Goal: Task Accomplishment & Management: Manage account settings

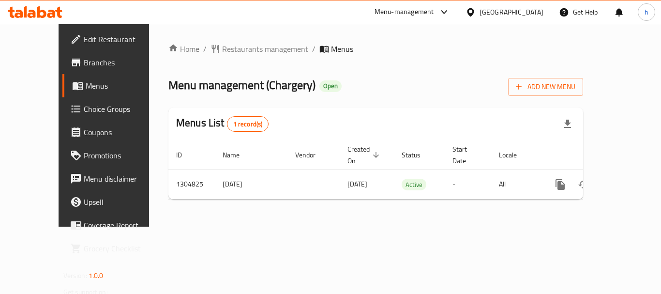
click at [474, 16] on icon at bounding box center [470, 12] width 7 height 8
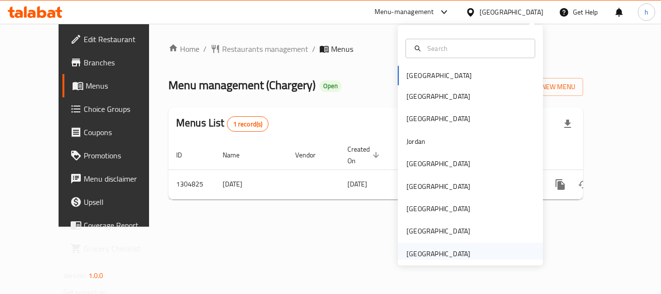
click at [465, 248] on div "United Arab Emirates" at bounding box center [438, 254] width 79 height 22
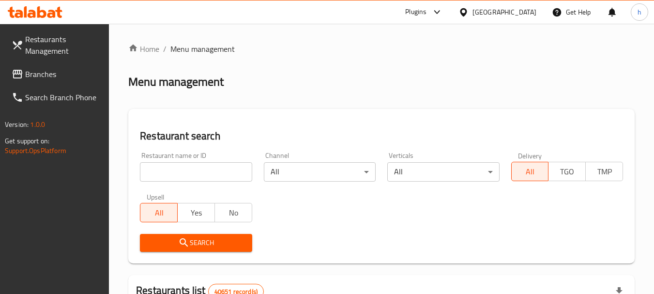
click at [426, 12] on div "Plugins" at bounding box center [415, 12] width 21 height 12
click at [375, 80] on div "Restaurant-Management" at bounding box center [346, 87] width 92 height 22
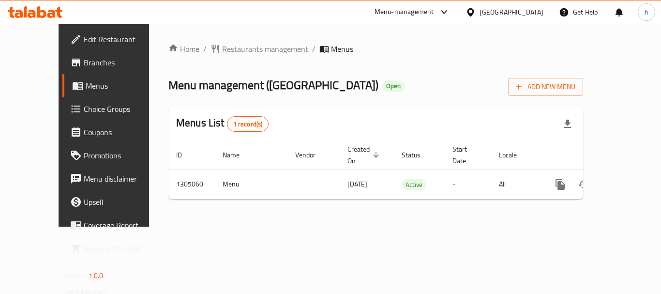
click at [493, 15] on div "[GEOGRAPHIC_DATA]" at bounding box center [512, 12] width 64 height 11
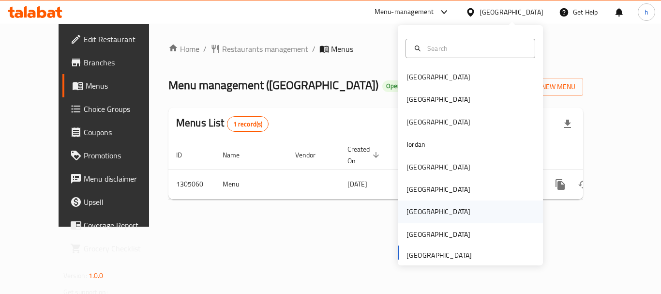
click at [454, 214] on div "[GEOGRAPHIC_DATA]" at bounding box center [470, 211] width 145 height 22
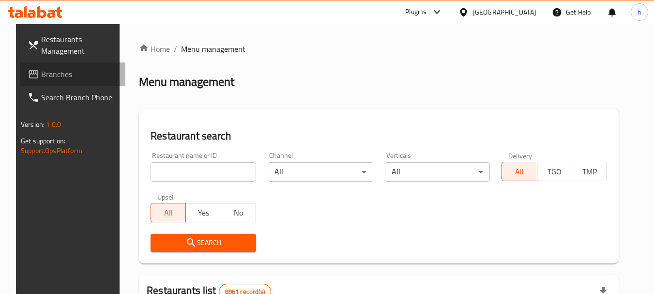
click at [75, 69] on span "Branches" at bounding box center [79, 74] width 76 height 12
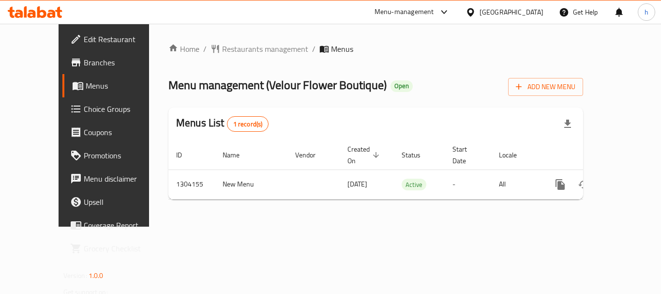
click at [434, 12] on div "Menu-management" at bounding box center [405, 12] width 60 height 12
click at [422, 83] on div "Restaurant-Management" at bounding box center [399, 84] width 76 height 11
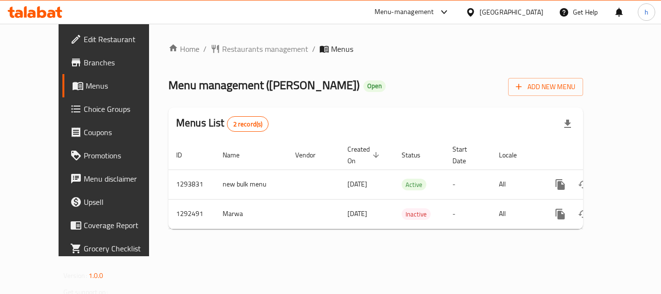
click at [474, 10] on icon at bounding box center [470, 12] width 7 height 8
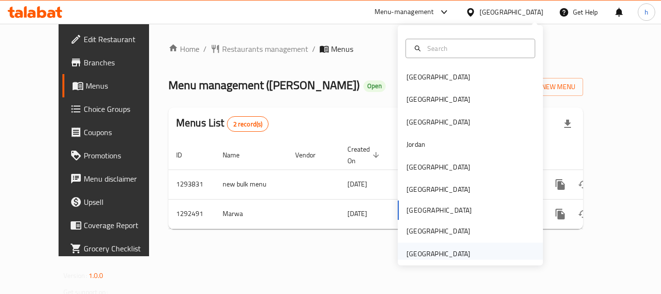
click at [462, 256] on div "[GEOGRAPHIC_DATA]" at bounding box center [438, 254] width 79 height 22
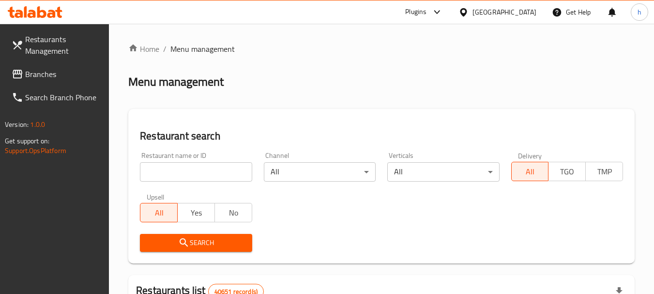
click at [429, 14] on div at bounding box center [435, 12] width 16 height 12
click at [387, 86] on div "Restaurant-Management" at bounding box center [346, 87] width 92 height 22
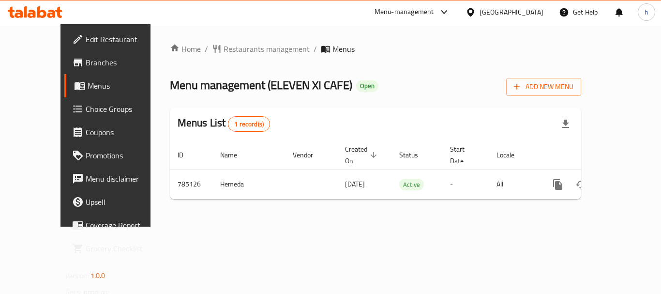
click at [502, 15] on div "[GEOGRAPHIC_DATA]" at bounding box center [512, 12] width 64 height 11
click at [415, 15] on div "Menu-management" at bounding box center [405, 12] width 60 height 12
click at [380, 87] on div "Restaurant-Management" at bounding box center [353, 84] width 76 height 11
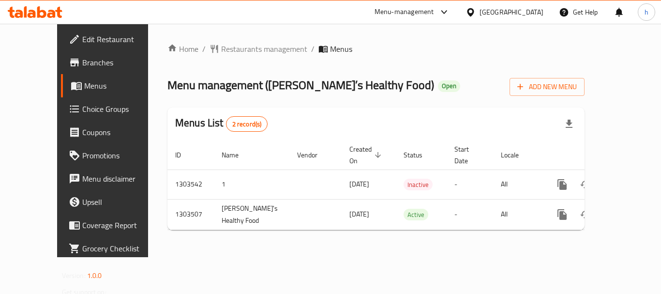
click at [427, 7] on div "Menu-management" at bounding box center [405, 12] width 60 height 12
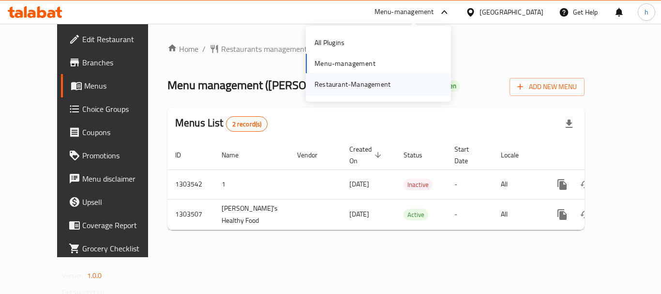
click at [356, 81] on div "Restaurant-Management" at bounding box center [353, 84] width 76 height 11
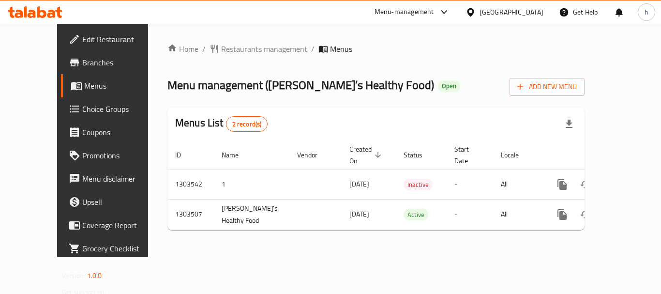
click at [428, 14] on div "Menu-management" at bounding box center [405, 12] width 60 height 12
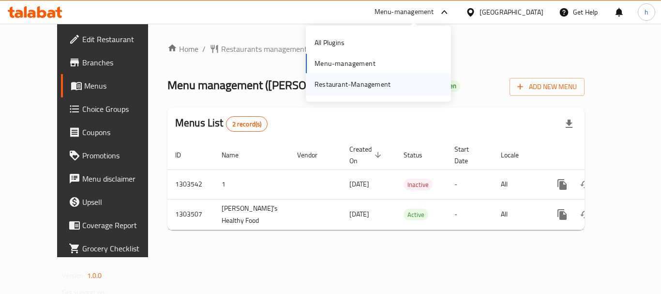
click at [397, 88] on div "Restaurant-Management" at bounding box center [353, 84] width 92 height 22
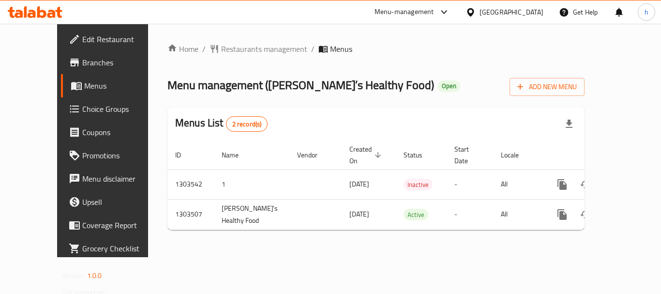
click at [489, 10] on div "[GEOGRAPHIC_DATA]" at bounding box center [512, 12] width 64 height 11
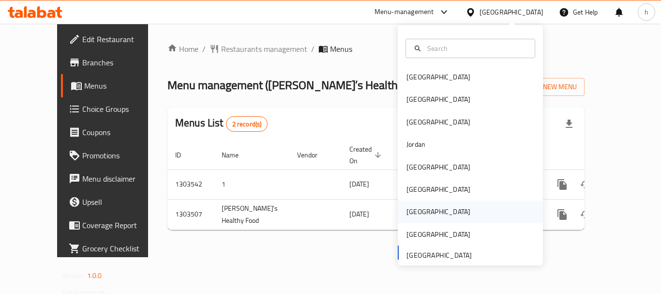
click at [443, 213] on div "Qatar" at bounding box center [470, 211] width 145 height 22
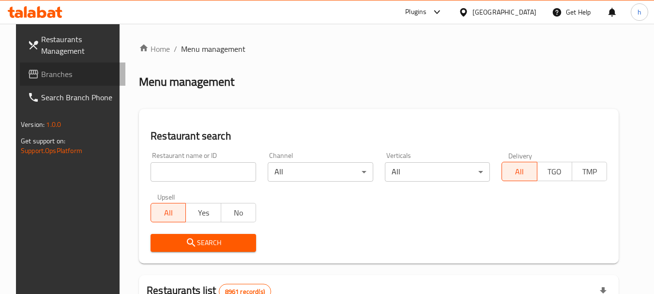
click at [55, 72] on span "Branches" at bounding box center [79, 74] width 76 height 12
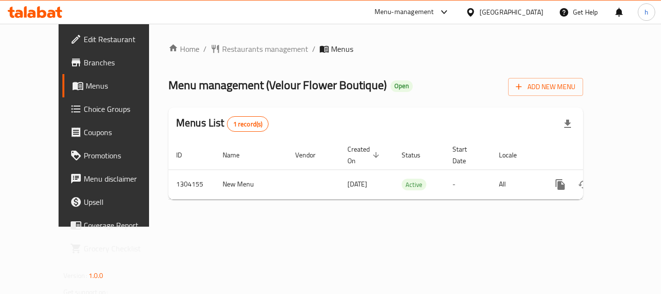
click at [512, 12] on div "[GEOGRAPHIC_DATA]" at bounding box center [504, 11] width 93 height 23
click at [529, 9] on div "[GEOGRAPHIC_DATA]" at bounding box center [512, 12] width 64 height 11
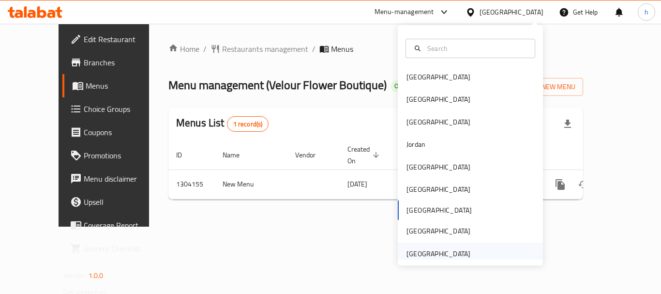
click at [493, 254] on div "[GEOGRAPHIC_DATA]" at bounding box center [470, 254] width 145 height 22
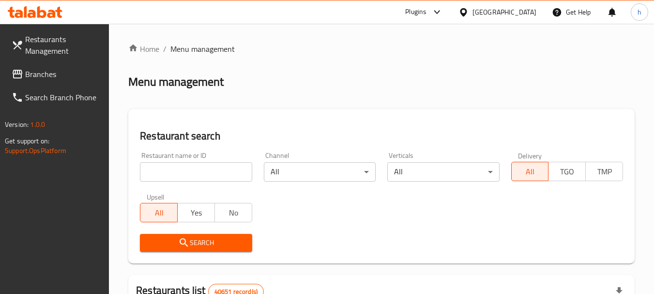
click at [421, 14] on div "Plugins" at bounding box center [415, 12] width 21 height 12
click at [385, 87] on div "Restaurant-Management" at bounding box center [346, 87] width 92 height 22
